Goal: Navigation & Orientation: Find specific page/section

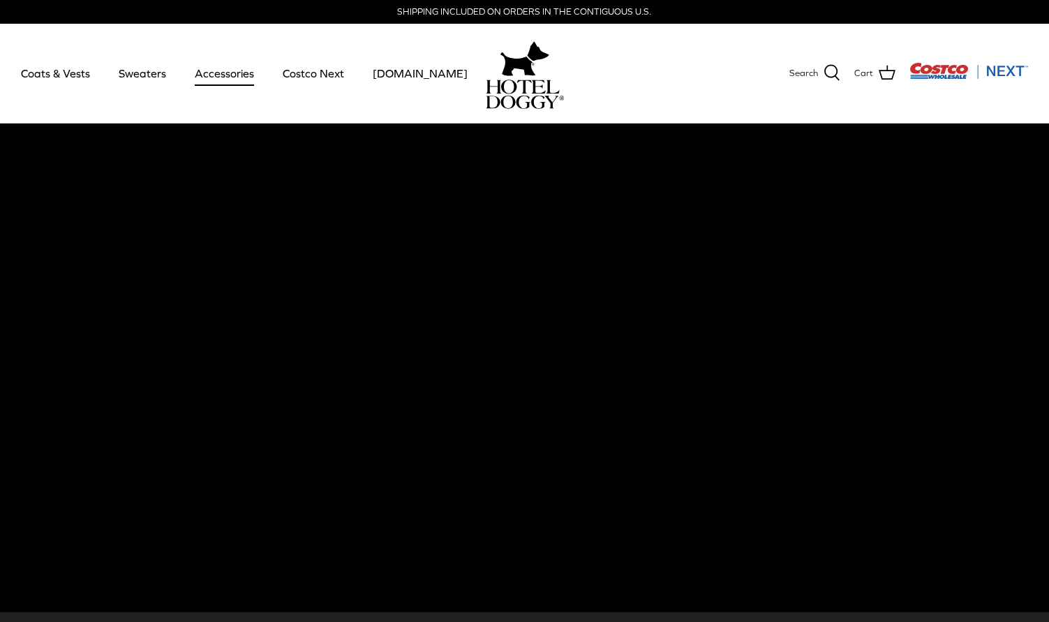
click at [216, 75] on link "Accessories" at bounding box center [224, 73] width 84 height 47
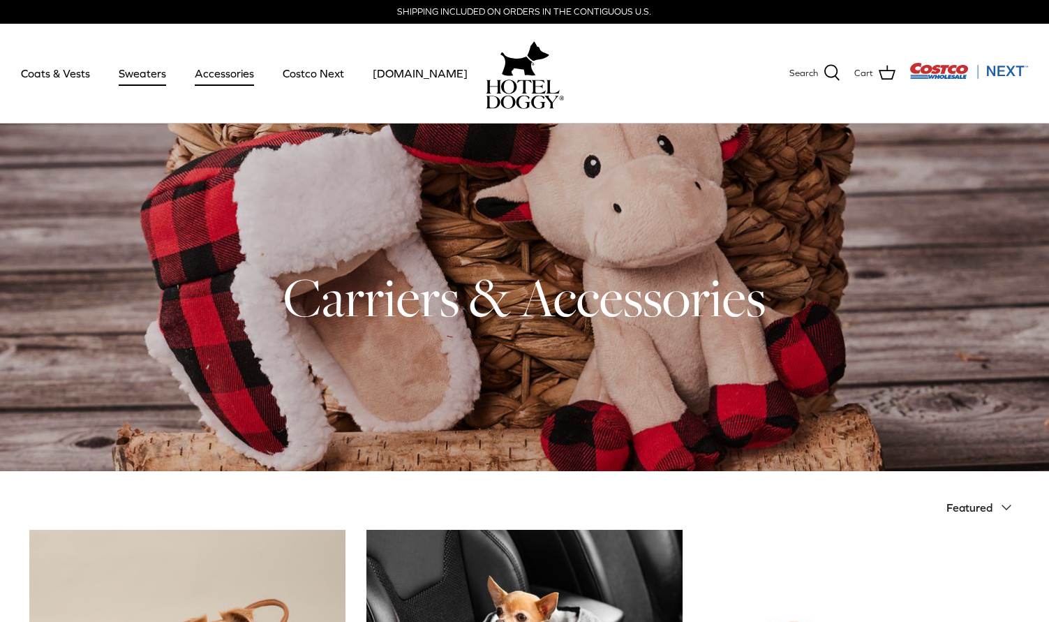
click at [145, 78] on link "Sweaters" at bounding box center [142, 73] width 73 height 47
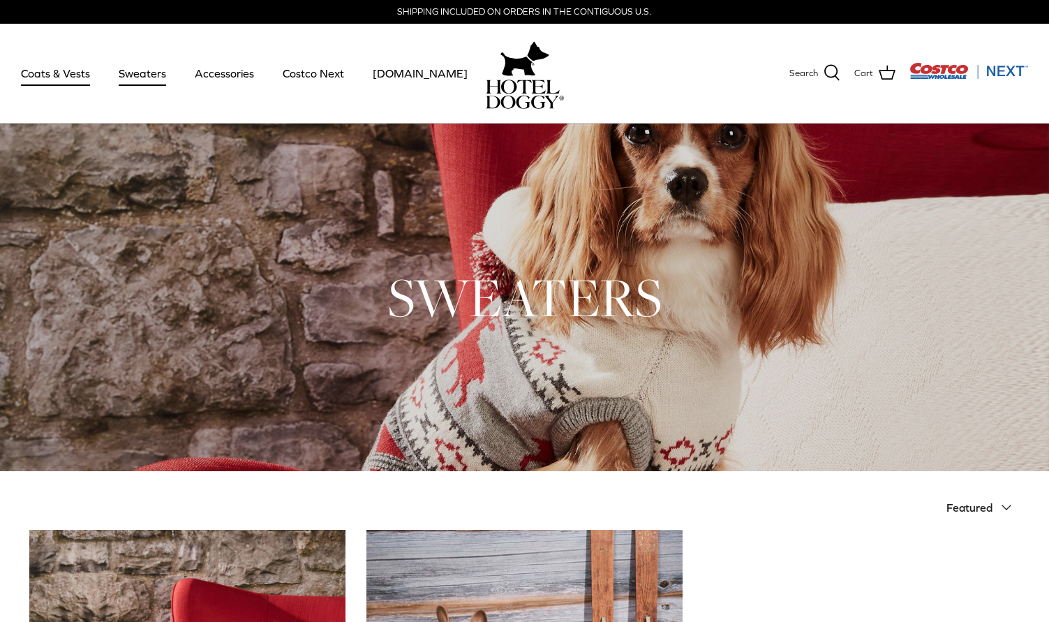
click at [61, 85] on link "Coats & Vests" at bounding box center [55, 73] width 94 height 47
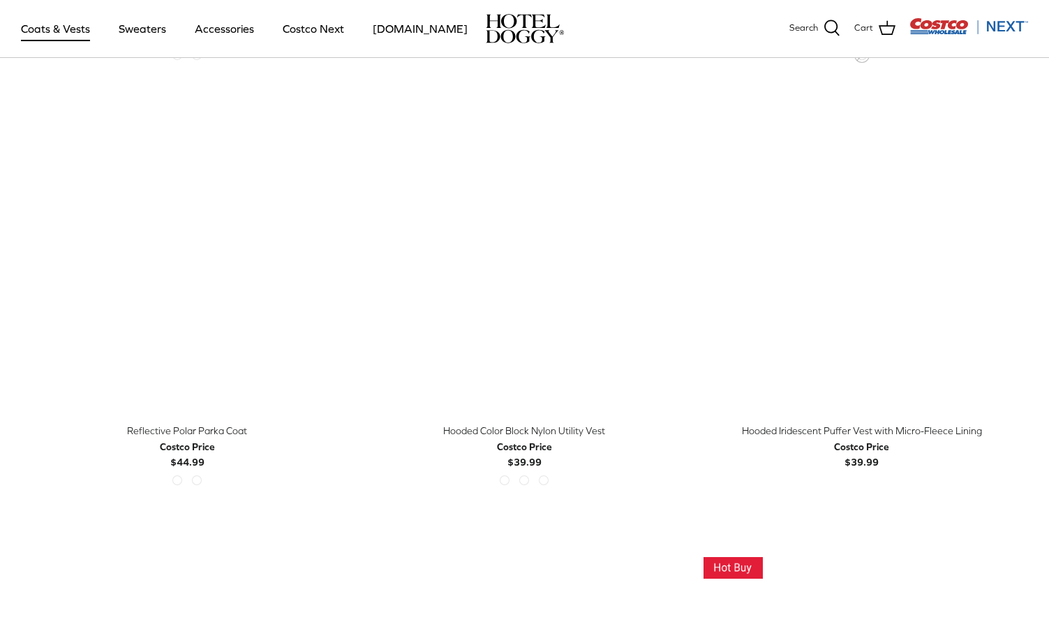
scroll to position [445, 0]
